Goal: Task Accomplishment & Management: Use online tool/utility

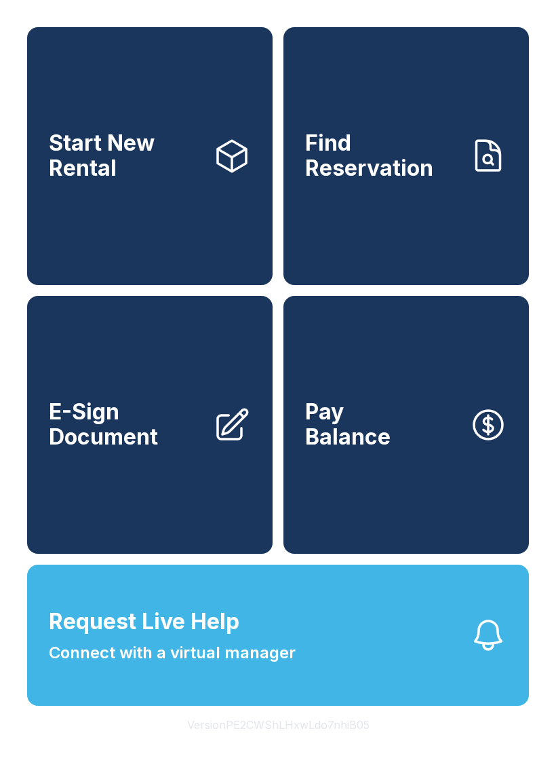
click at [432, 218] on link "Find Reservation" at bounding box center [407, 156] width 246 height 258
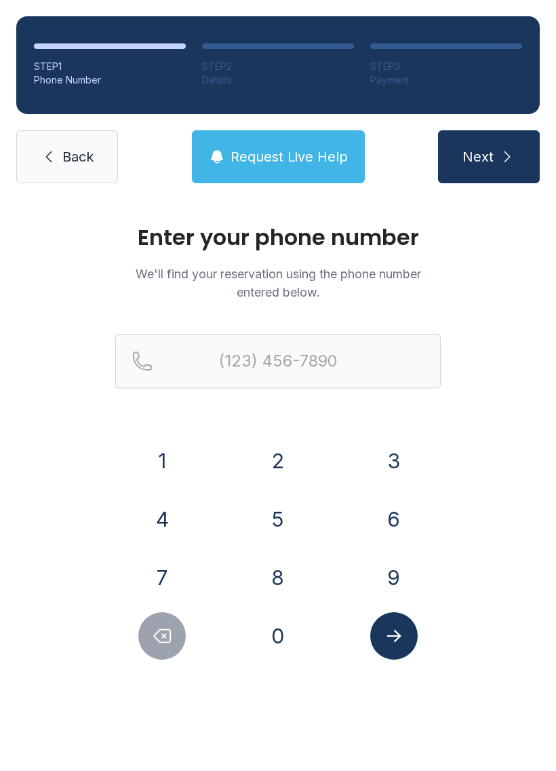
click at [398, 453] on button "3" at bounding box center [393, 460] width 47 height 47
click at [303, 626] on div "0" at bounding box center [278, 635] width 94 height 47
click at [184, 569] on button "7" at bounding box center [161, 577] width 47 height 47
click at [174, 638] on button "Delete number" at bounding box center [161, 635] width 47 height 47
click at [286, 633] on button "0" at bounding box center [277, 635] width 47 height 47
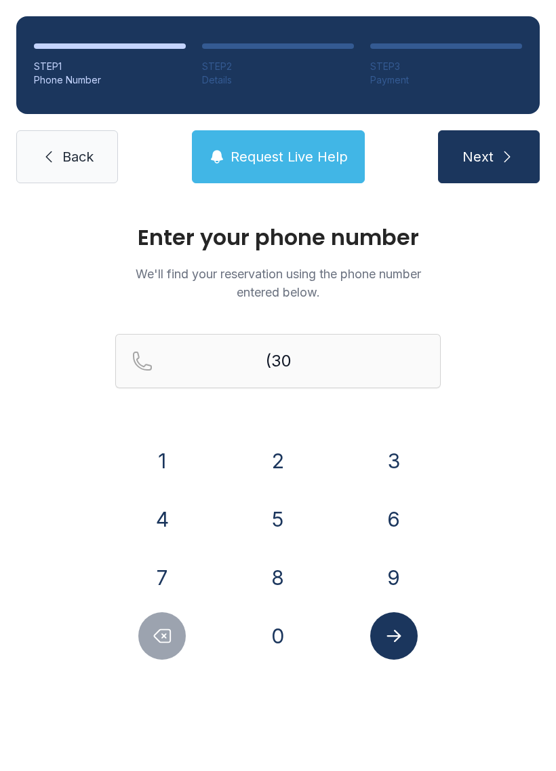
click at [172, 562] on button "7" at bounding box center [161, 577] width 47 height 47
click at [396, 519] on button "6" at bounding box center [393, 518] width 47 height 47
click at [394, 568] on button "9" at bounding box center [393, 577] width 47 height 47
click at [396, 563] on button "9" at bounding box center [393, 577] width 47 height 47
click at [391, 575] on button "9" at bounding box center [393, 577] width 47 height 47
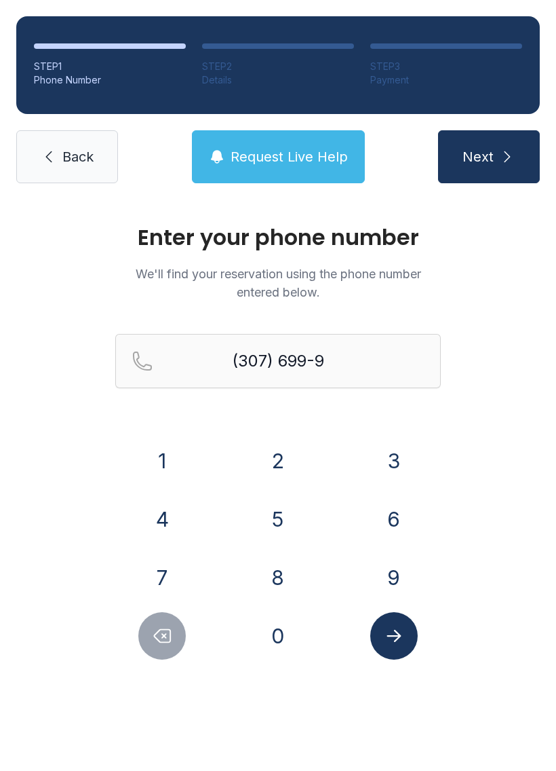
click at [289, 634] on button "0" at bounding box center [277, 635] width 47 height 47
click at [408, 512] on button "6" at bounding box center [393, 518] width 47 height 47
click at [284, 628] on button "0" at bounding box center [277, 635] width 47 height 47
type input "[PHONE_NUMBER]"
click at [389, 659] on button "Submit lookup form" at bounding box center [393, 635] width 47 height 47
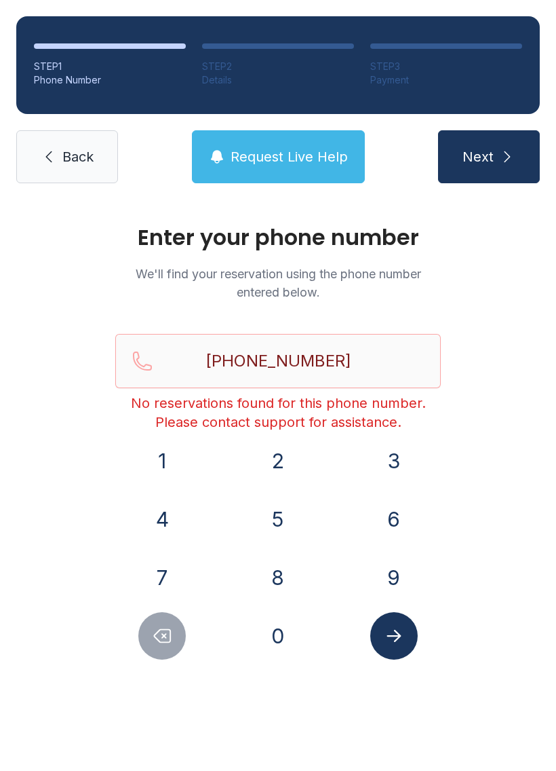
click at [56, 132] on link "Back" at bounding box center [67, 156] width 102 height 53
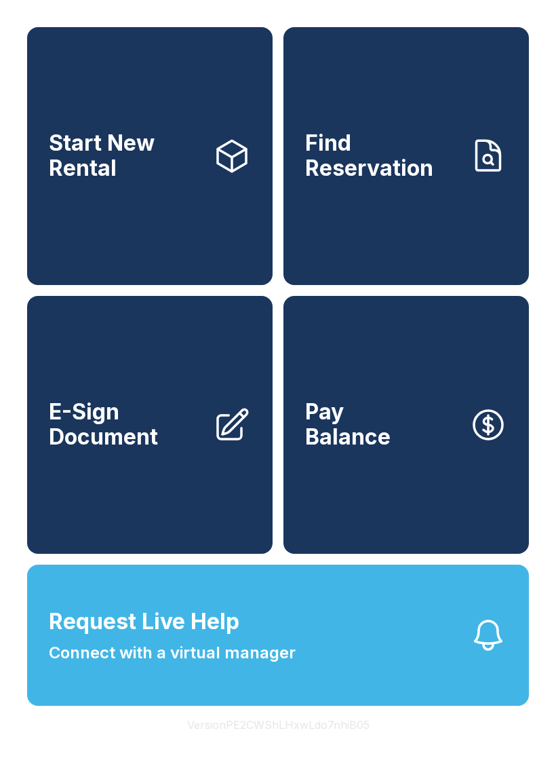
click at [417, 195] on link "Find Reservation" at bounding box center [407, 156] width 246 height 258
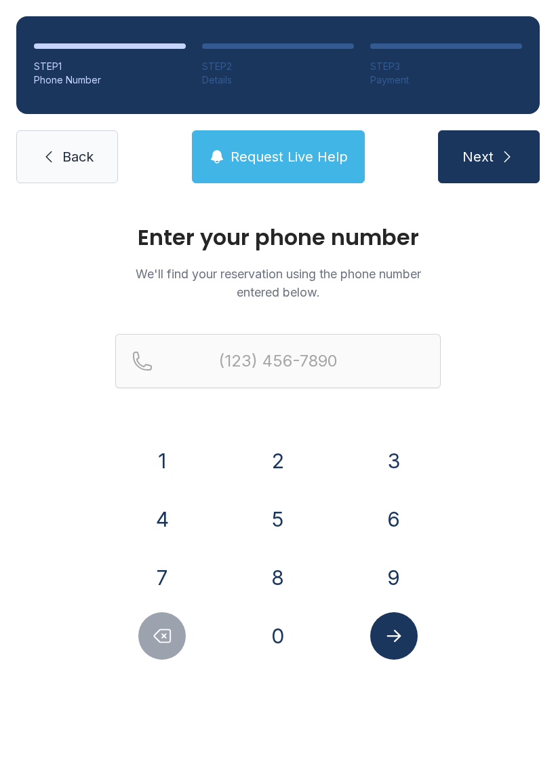
click at [402, 457] on button "3" at bounding box center [393, 460] width 47 height 47
click at [282, 633] on button "0" at bounding box center [277, 635] width 47 height 47
click at [178, 551] on div "1 2 3 4 5 6 7 8 9 0" at bounding box center [278, 548] width 326 height 223
click at [166, 572] on button "7" at bounding box center [161, 577] width 47 height 47
click at [406, 520] on button "6" at bounding box center [393, 518] width 47 height 47
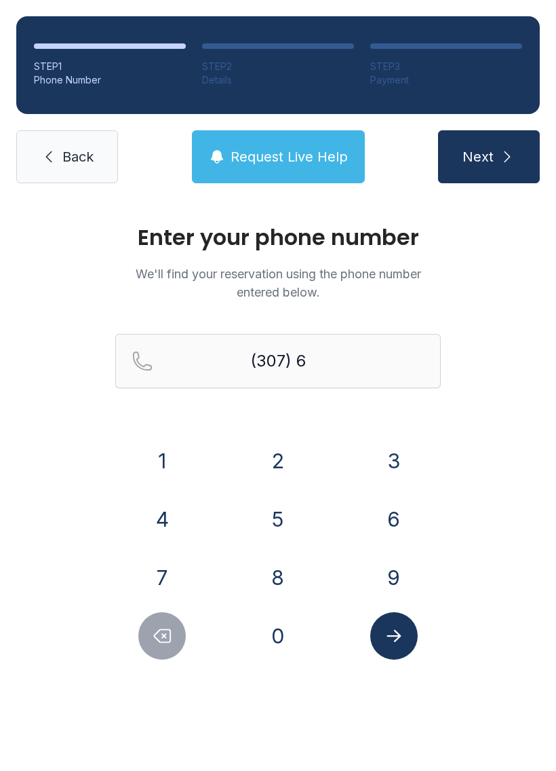
click at [394, 571] on button "9" at bounding box center [393, 577] width 47 height 47
click at [391, 575] on button "9" at bounding box center [393, 577] width 47 height 47
click at [398, 570] on button "9" at bounding box center [393, 577] width 47 height 47
click at [284, 634] on button "0" at bounding box center [277, 635] width 47 height 47
click at [400, 513] on button "6" at bounding box center [393, 518] width 47 height 47
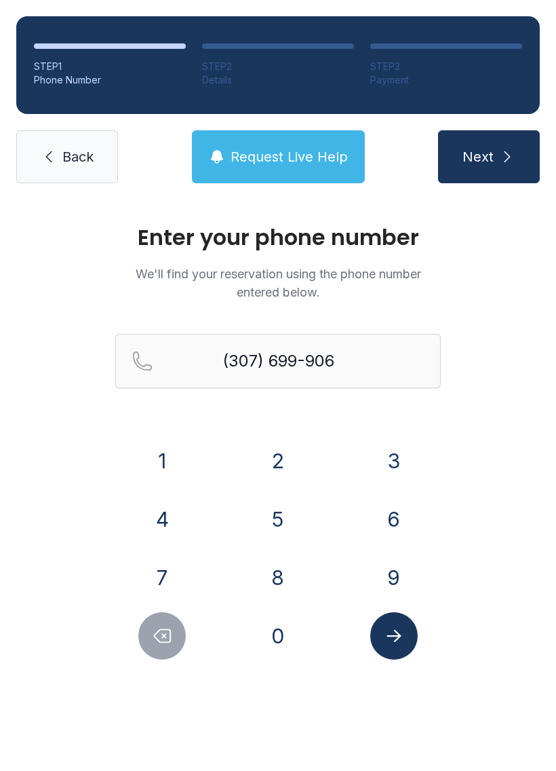
click at [288, 638] on button "0" at bounding box center [277, 635] width 47 height 47
type input "[PHONE_NUMBER]"
click at [396, 638] on icon "Submit lookup form" at bounding box center [394, 636] width 20 height 20
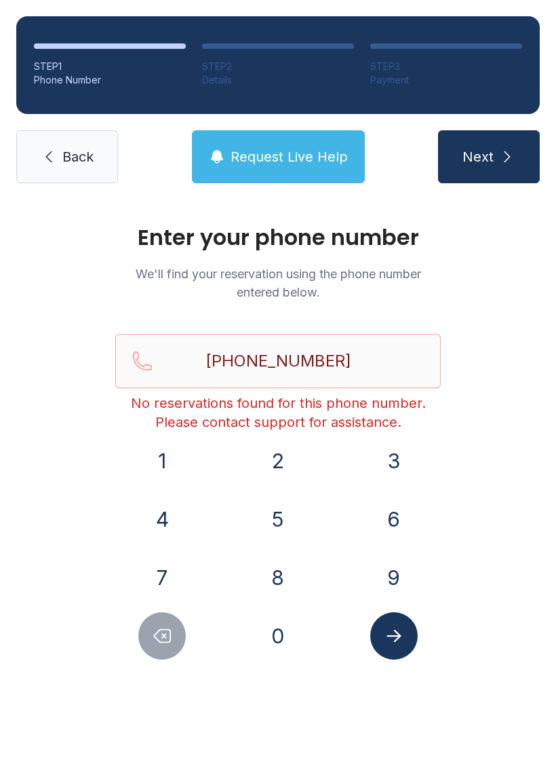
click at [488, 148] on span "Next" at bounding box center [478, 156] width 31 height 19
click at [65, 148] on span "Back" at bounding box center [77, 156] width 31 height 19
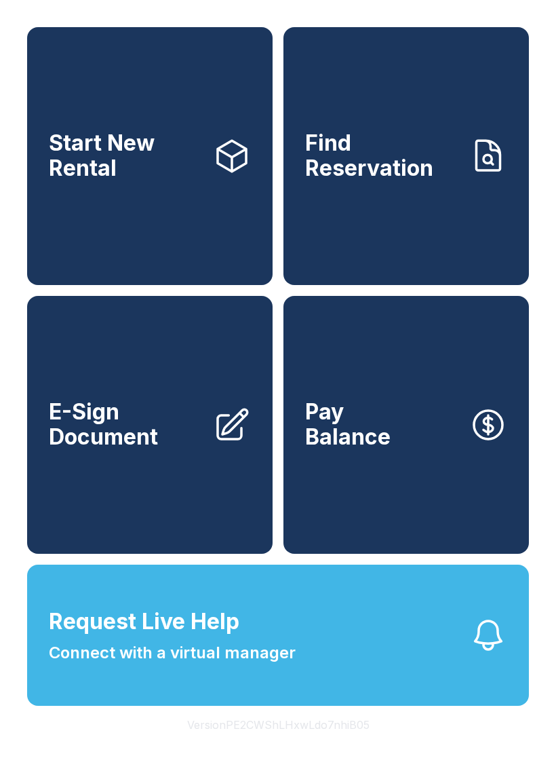
click at [179, 449] on span "E-Sign Document" at bounding box center [125, 425] width 153 height 50
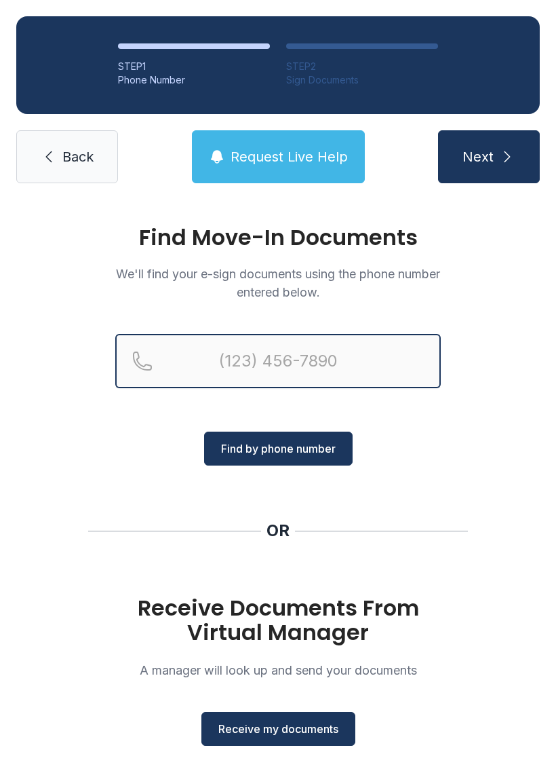
click at [318, 336] on input "Reservation phone number" at bounding box center [278, 361] width 326 height 54
type input "[PHONE_NUMBER]"
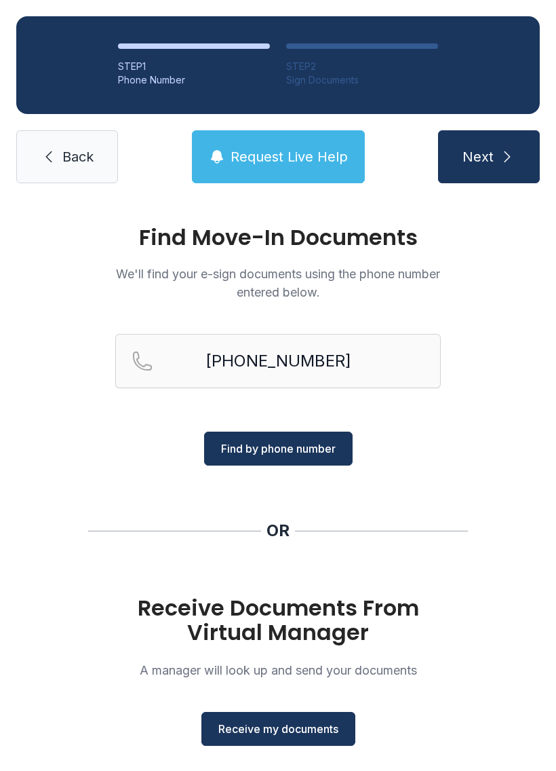
click at [236, 451] on span "Find by phone number" at bounding box center [278, 448] width 115 height 16
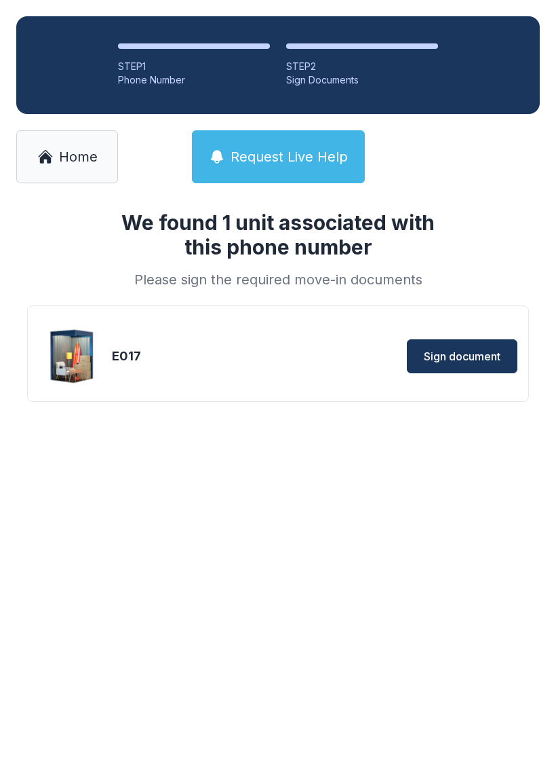
click at [242, 451] on div "We found 1 unit associated with this phone number Please sign the required move…" at bounding box center [278, 327] width 556 height 256
click at [468, 348] on span "Sign document" at bounding box center [462, 356] width 77 height 16
click at [78, 337] on img at bounding box center [72, 356] width 65 height 65
